Goal: Task Accomplishment & Management: Manage account settings

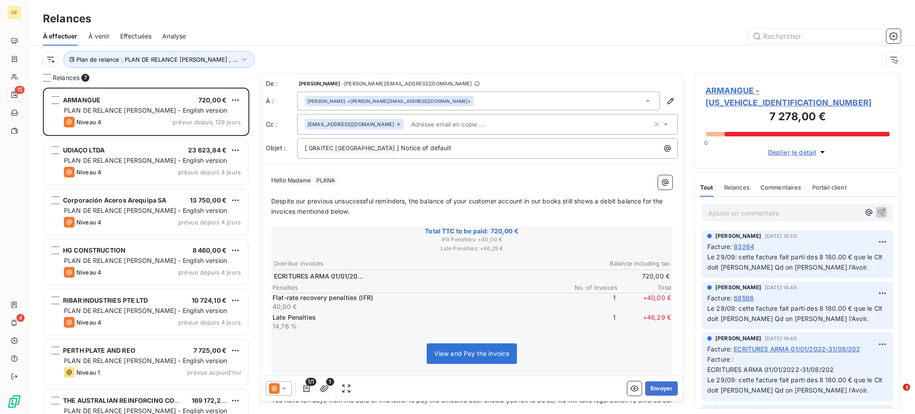
scroll to position [317, 197]
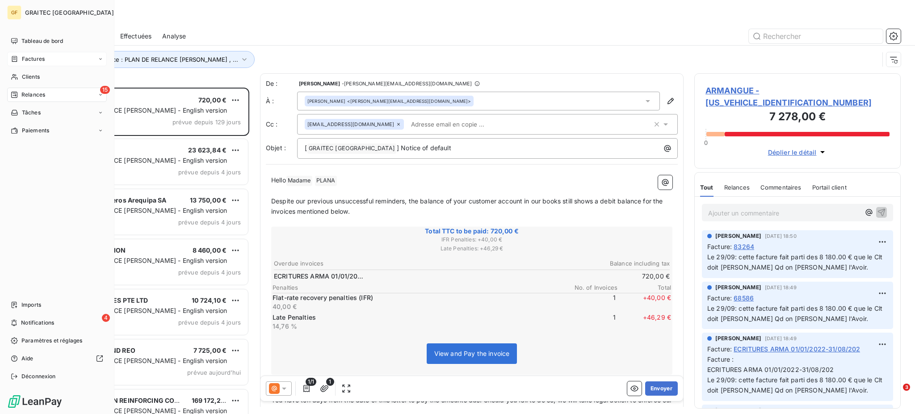
click at [29, 58] on span "Factures" at bounding box center [33, 59] width 23 height 8
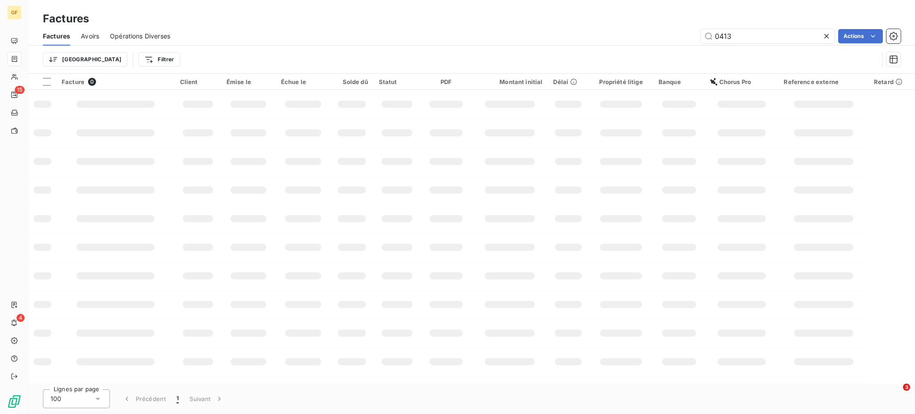
drag, startPoint x: 716, startPoint y: 37, endPoint x: 737, endPoint y: 71, distance: 39.9
click at [738, 66] on div "Factures Avoirs Opérations Diverses 0413 Actions Trier Filtrer" at bounding box center [472, 50] width 886 height 46
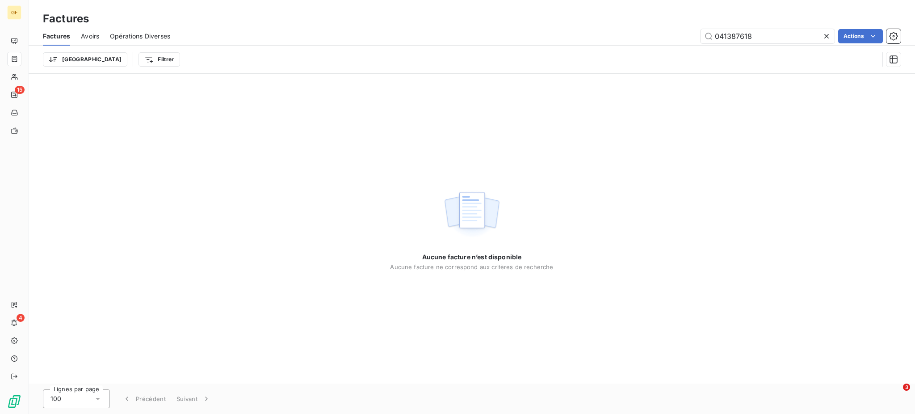
drag, startPoint x: 765, startPoint y: 35, endPoint x: 687, endPoint y: 35, distance: 78.2
click at [687, 35] on div "041387618 Actions" at bounding box center [541, 36] width 720 height 14
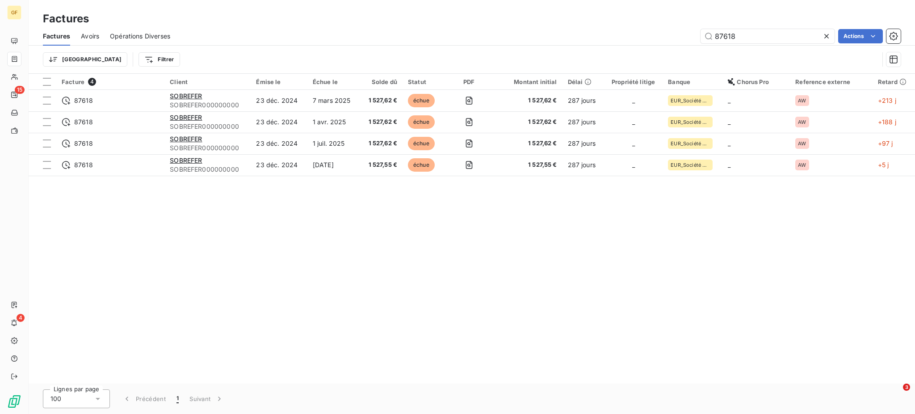
type input "87618"
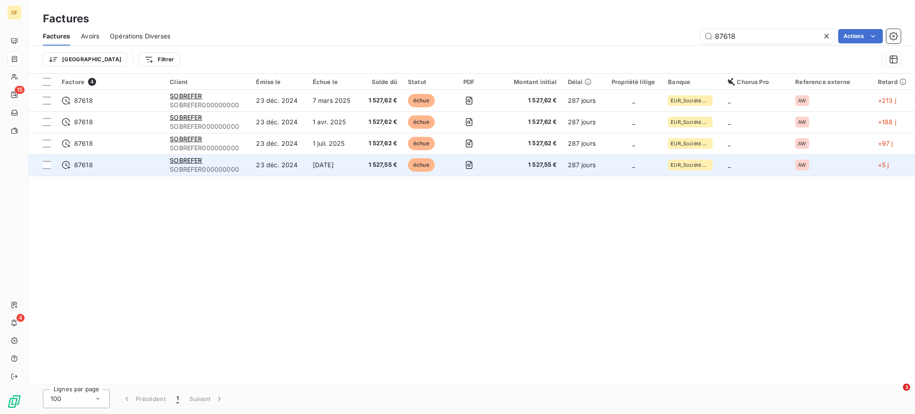
click at [351, 163] on td "[DATE]" at bounding box center [333, 164] width 53 height 21
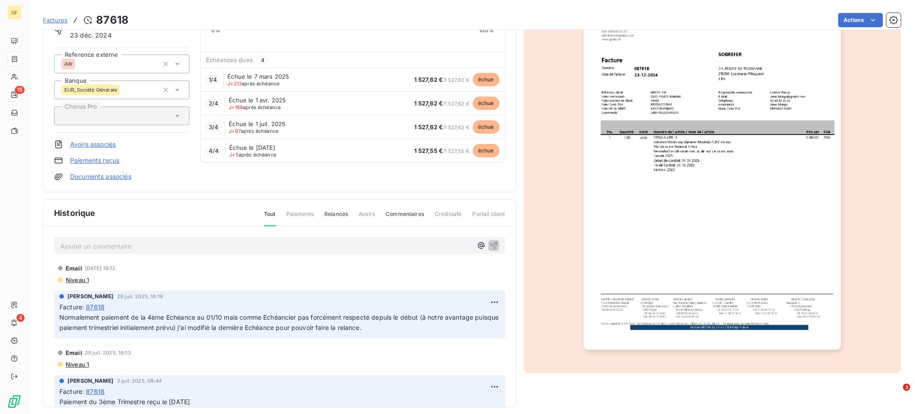
scroll to position [80, 0]
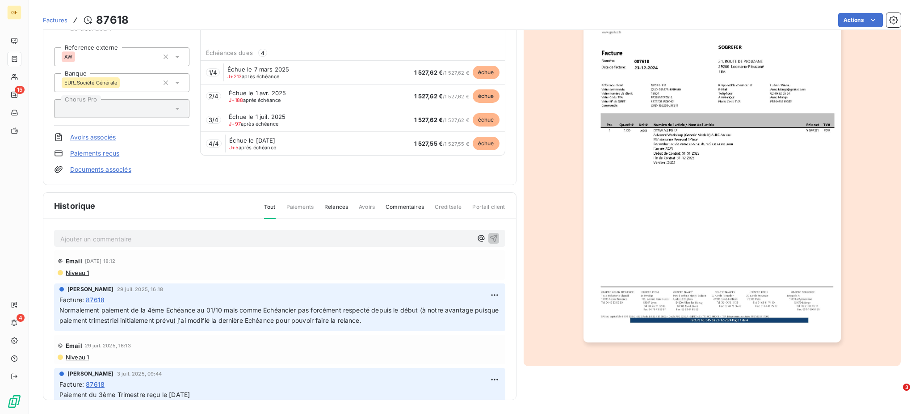
click at [91, 239] on p "Ajouter un commentaire ﻿" at bounding box center [266, 238] width 412 height 11
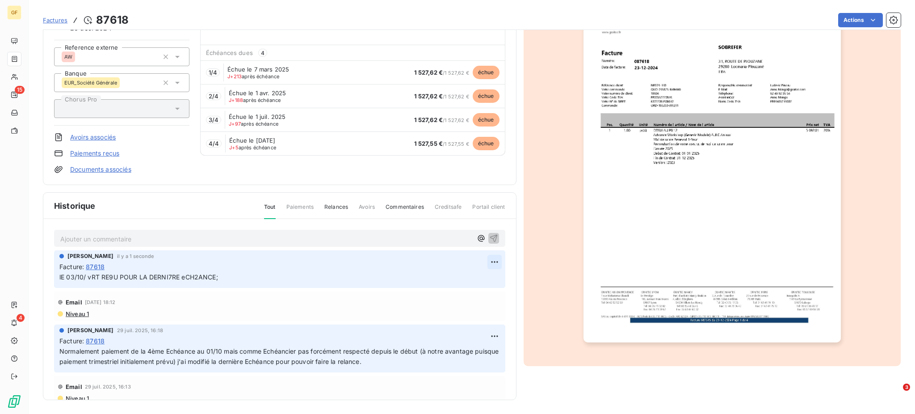
click at [481, 261] on html "GF 15 4 Factures 87618 Actions SOBREFER SOBREFER000000000 Montant initial 6 110…" at bounding box center [457, 207] width 915 height 414
click at [458, 296] on div "Supprimer" at bounding box center [459, 296] width 50 height 14
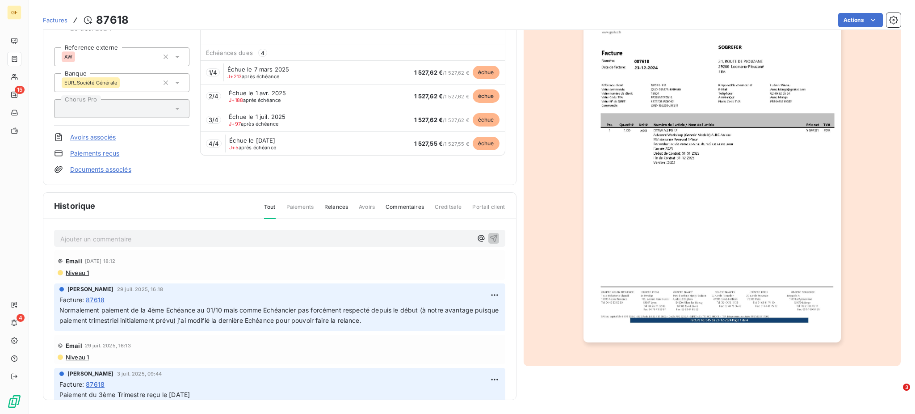
click at [77, 240] on p "Ajouter un commentaire ﻿" at bounding box center [266, 238] width 412 height 11
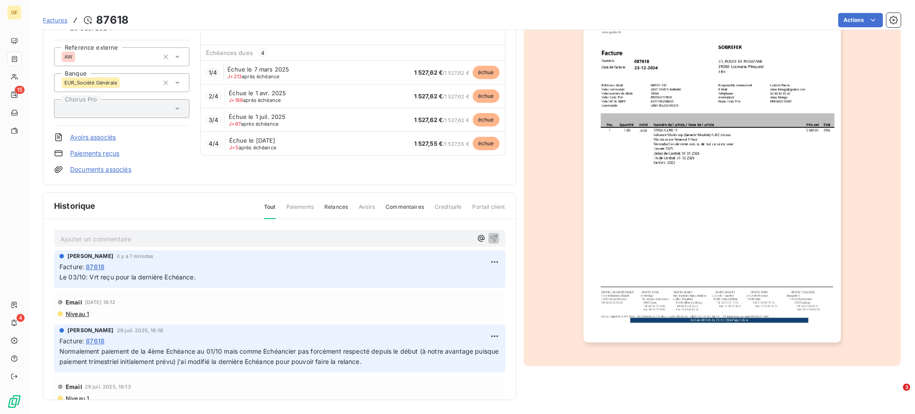
click at [53, 19] on span "Factures" at bounding box center [55, 20] width 25 height 7
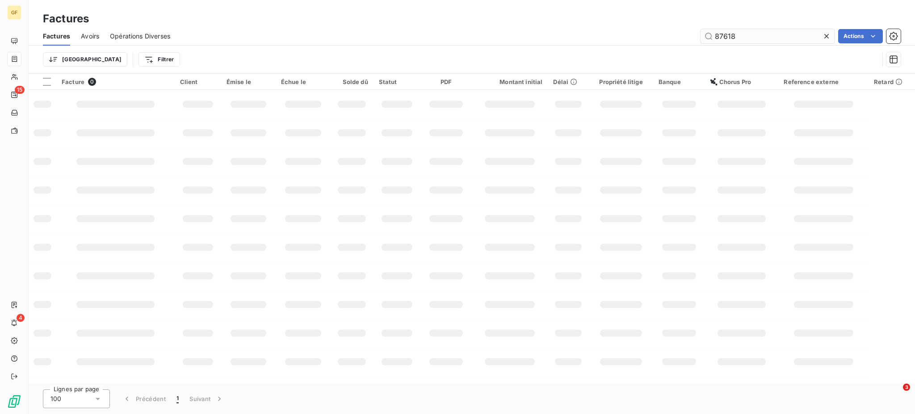
drag, startPoint x: 713, startPoint y: 35, endPoint x: 736, endPoint y: 36, distance: 23.2
click at [736, 36] on input "87618" at bounding box center [767, 36] width 134 height 14
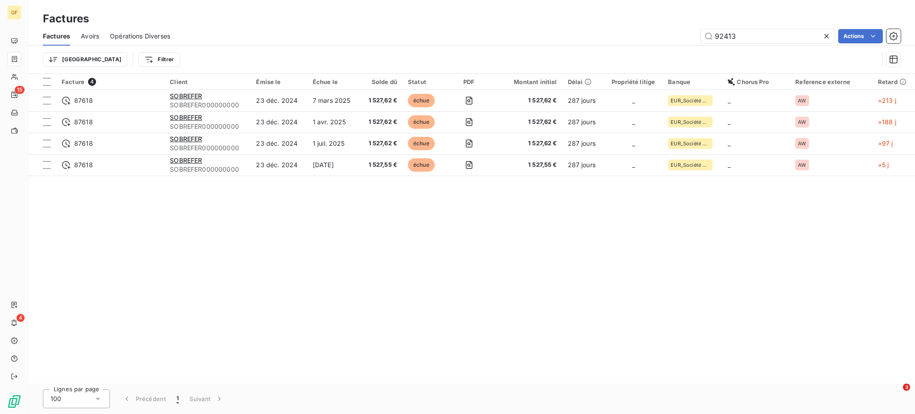
type input "92413"
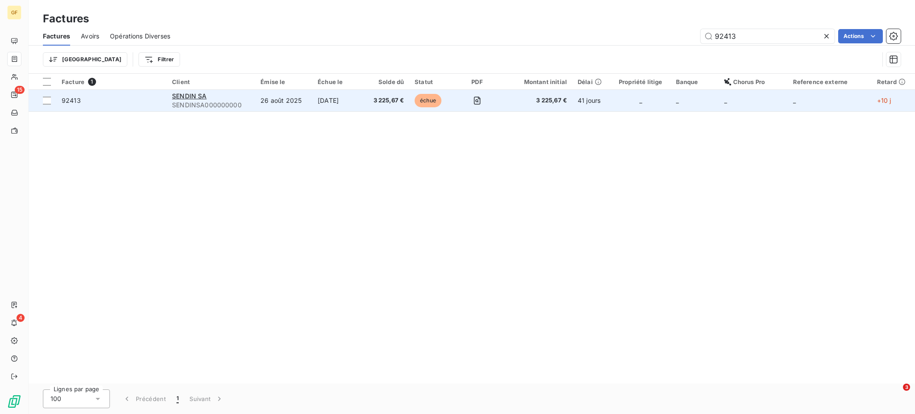
click at [356, 94] on td "[DATE]" at bounding box center [337, 100] width 51 height 21
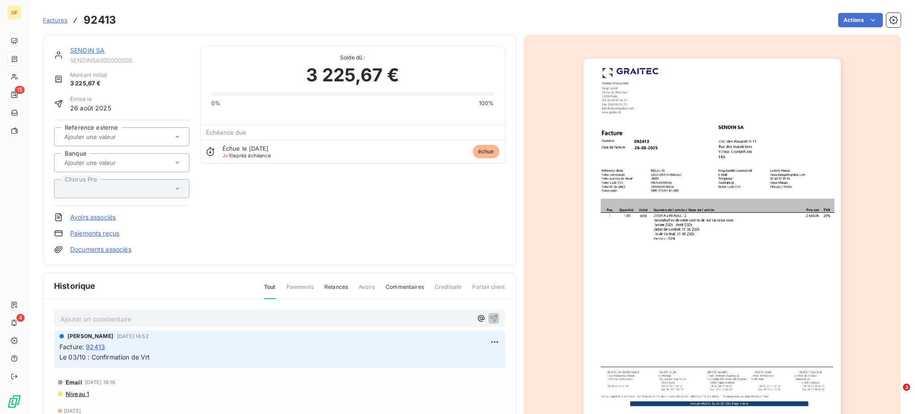
click at [80, 313] on p "Ajouter un commentaire ﻿" at bounding box center [266, 318] width 412 height 11
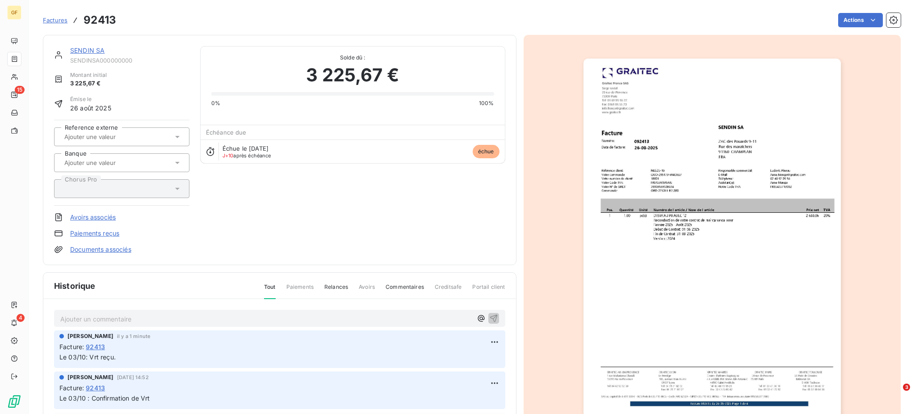
click at [56, 20] on span "Factures" at bounding box center [55, 20] width 25 height 7
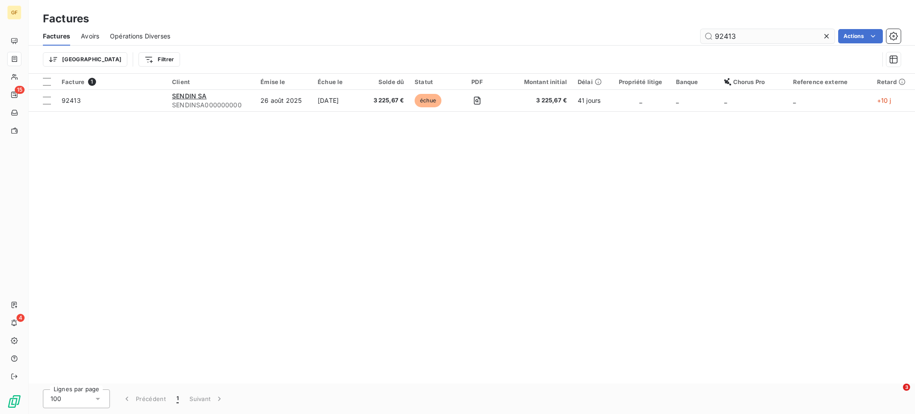
drag, startPoint x: 722, startPoint y: 35, endPoint x: 759, endPoint y: 42, distance: 37.8
click at [759, 41] on input "92413" at bounding box center [767, 36] width 134 height 14
type input "92509"
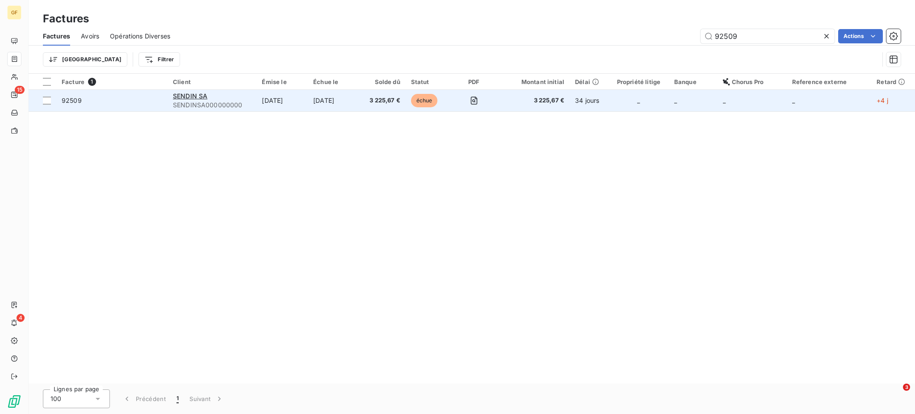
click at [377, 99] on span "3 225,67 €" at bounding box center [382, 100] width 35 height 9
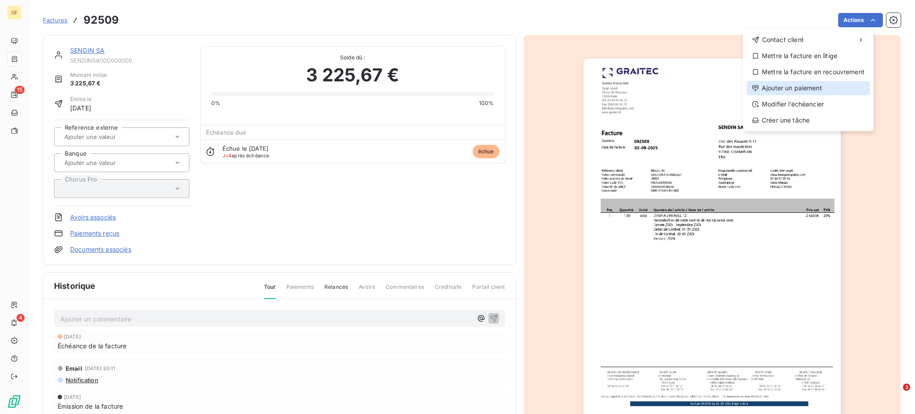
click at [803, 85] on div "Ajouter un paiement" at bounding box center [807, 88] width 123 height 14
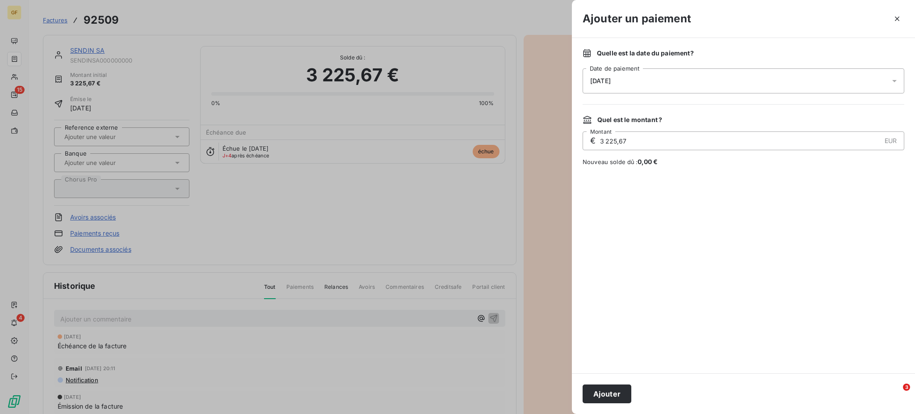
click at [895, 79] on icon at bounding box center [894, 80] width 9 height 9
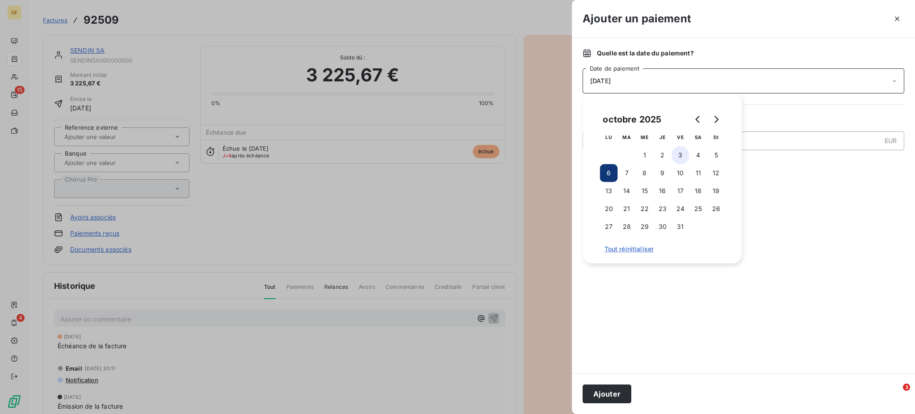
click at [681, 155] on button "3" at bounding box center [680, 155] width 18 height 18
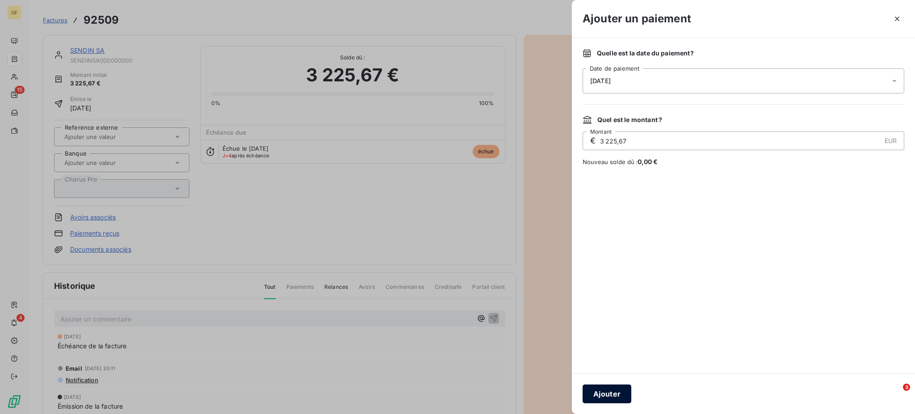
click at [617, 392] on button "Ajouter" at bounding box center [606, 393] width 49 height 19
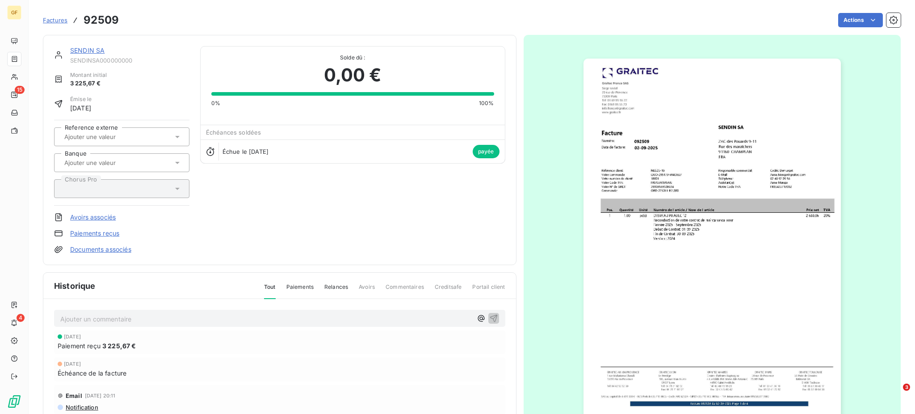
click at [110, 313] on p "Ajouter un commentaire ﻿" at bounding box center [266, 318] width 412 height 11
click at [48, 20] on span "Factures" at bounding box center [55, 20] width 25 height 7
